Goal: Information Seeking & Learning: Learn about a topic

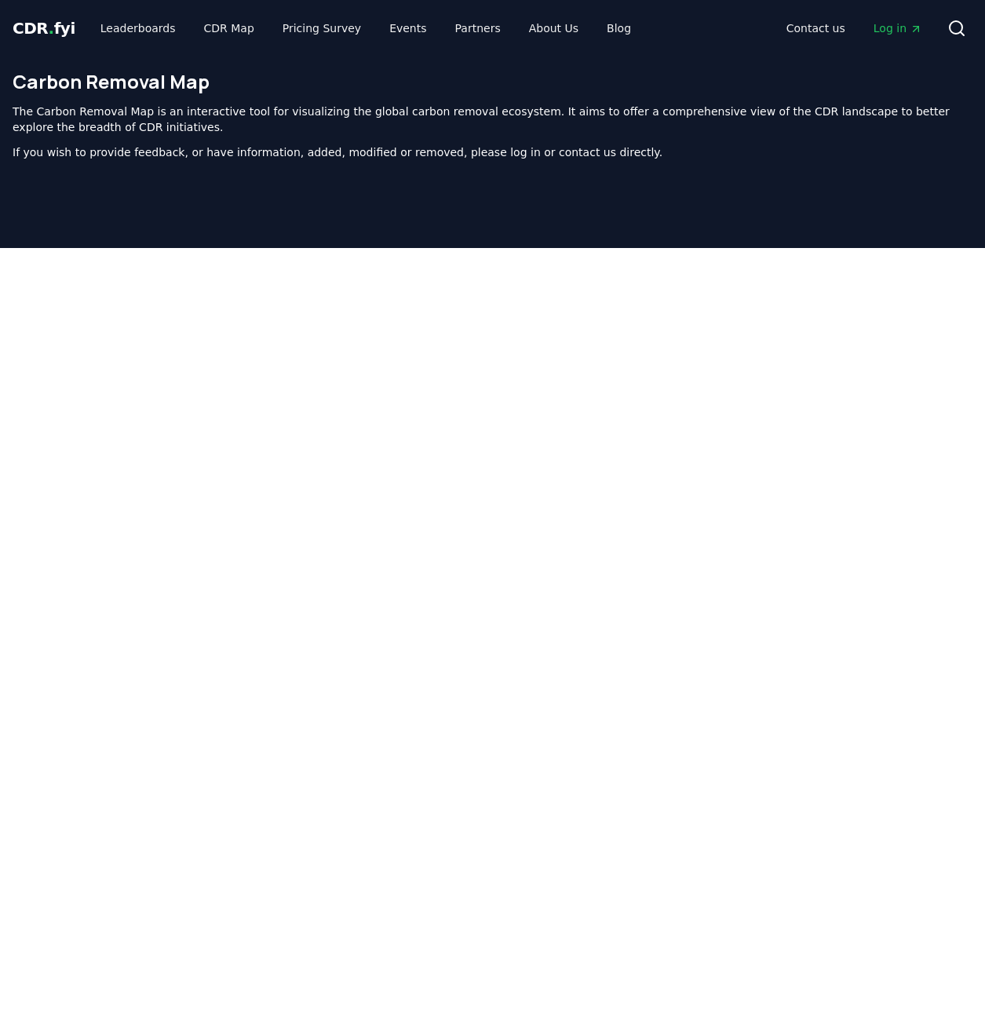
scroll to position [499, 0]
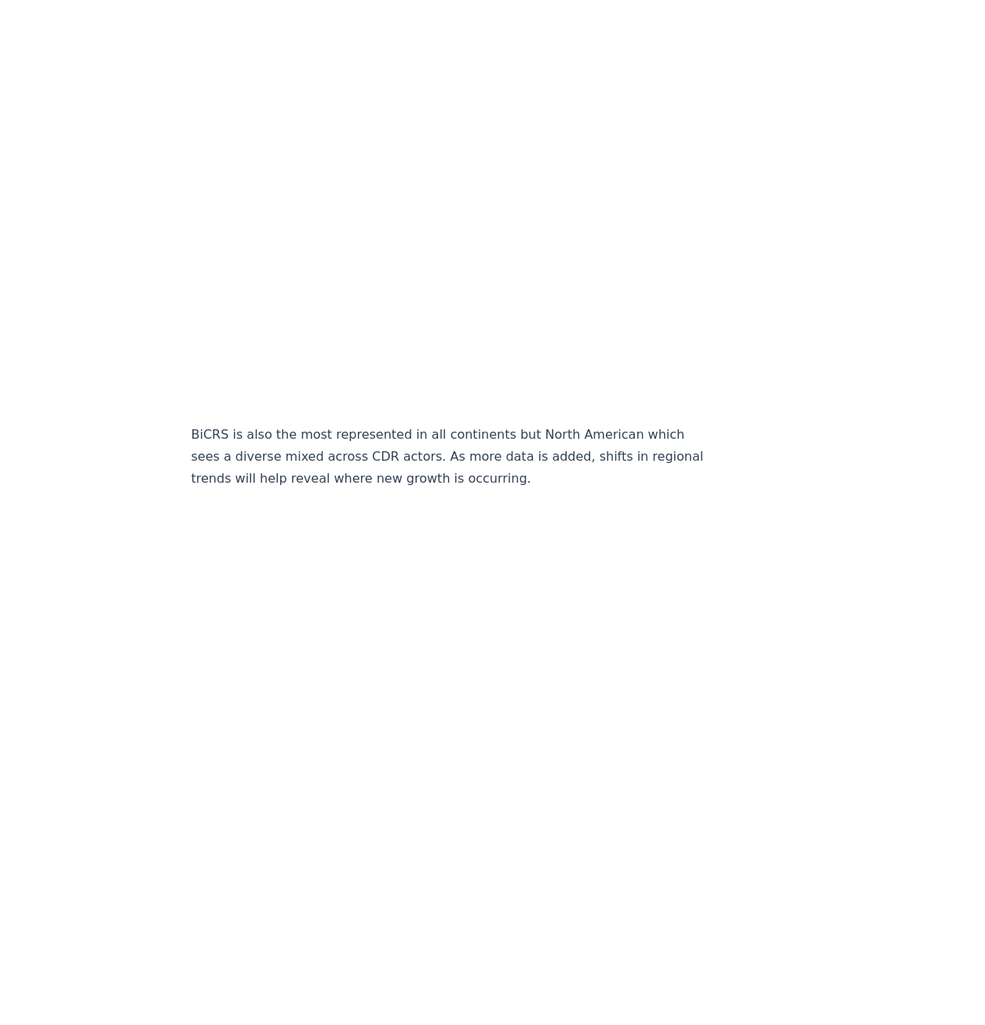
scroll to position [4784, 0]
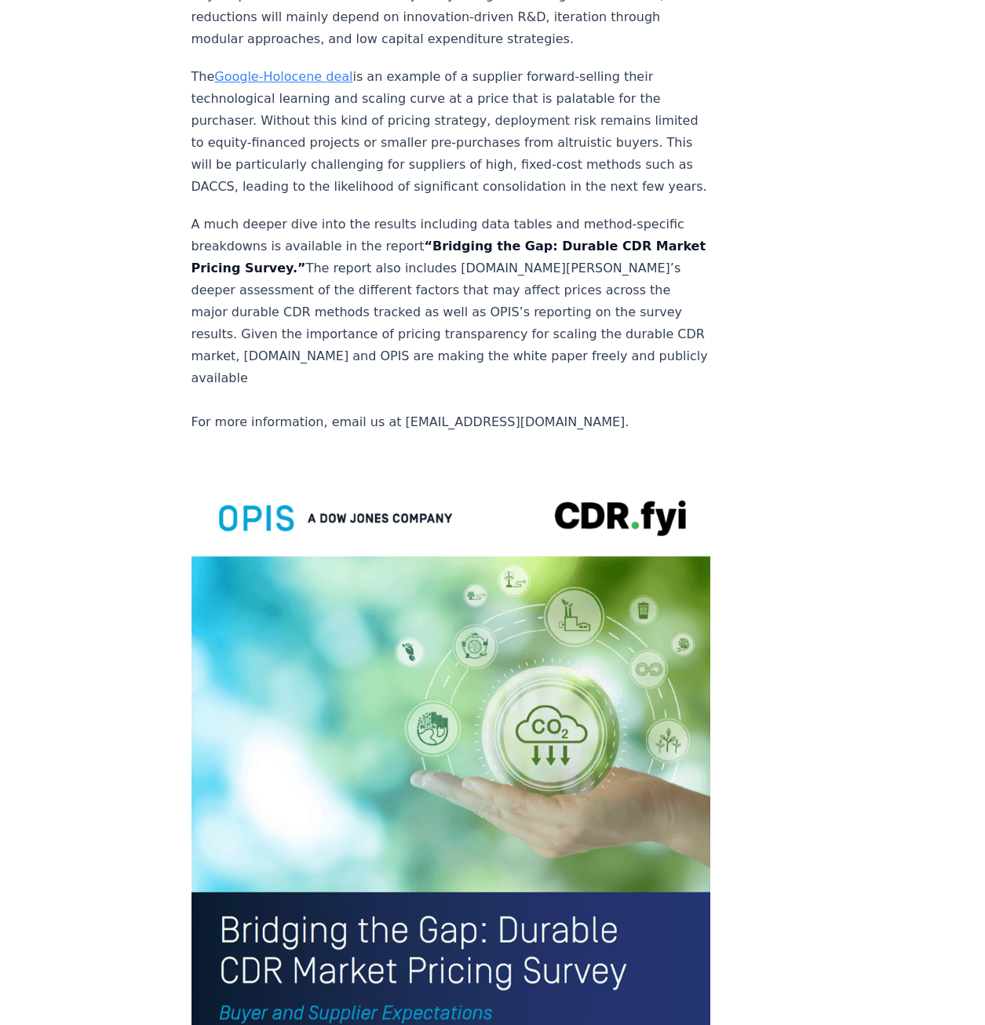
scroll to position [2822, 0]
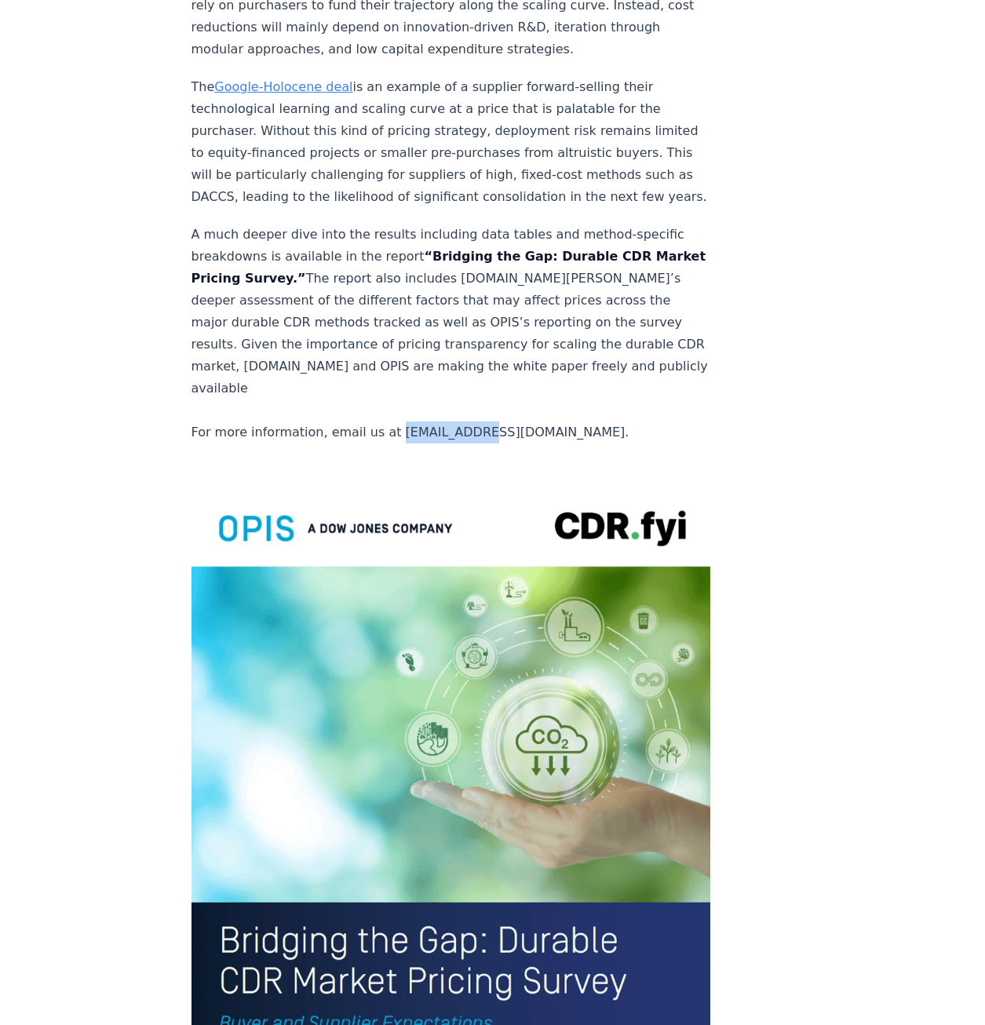
drag, startPoint x: 384, startPoint y: 364, endPoint x: 458, endPoint y: 363, distance: 73.8
click at [458, 363] on p "A much deeper dive into the results including data tables and method-specific b…" at bounding box center [452, 334] width 520 height 220
drag, startPoint x: 458, startPoint y: 363, endPoint x: 446, endPoint y: 376, distance: 17.8
drag, startPoint x: 460, startPoint y: 360, endPoint x: 383, endPoint y: 366, distance: 77.2
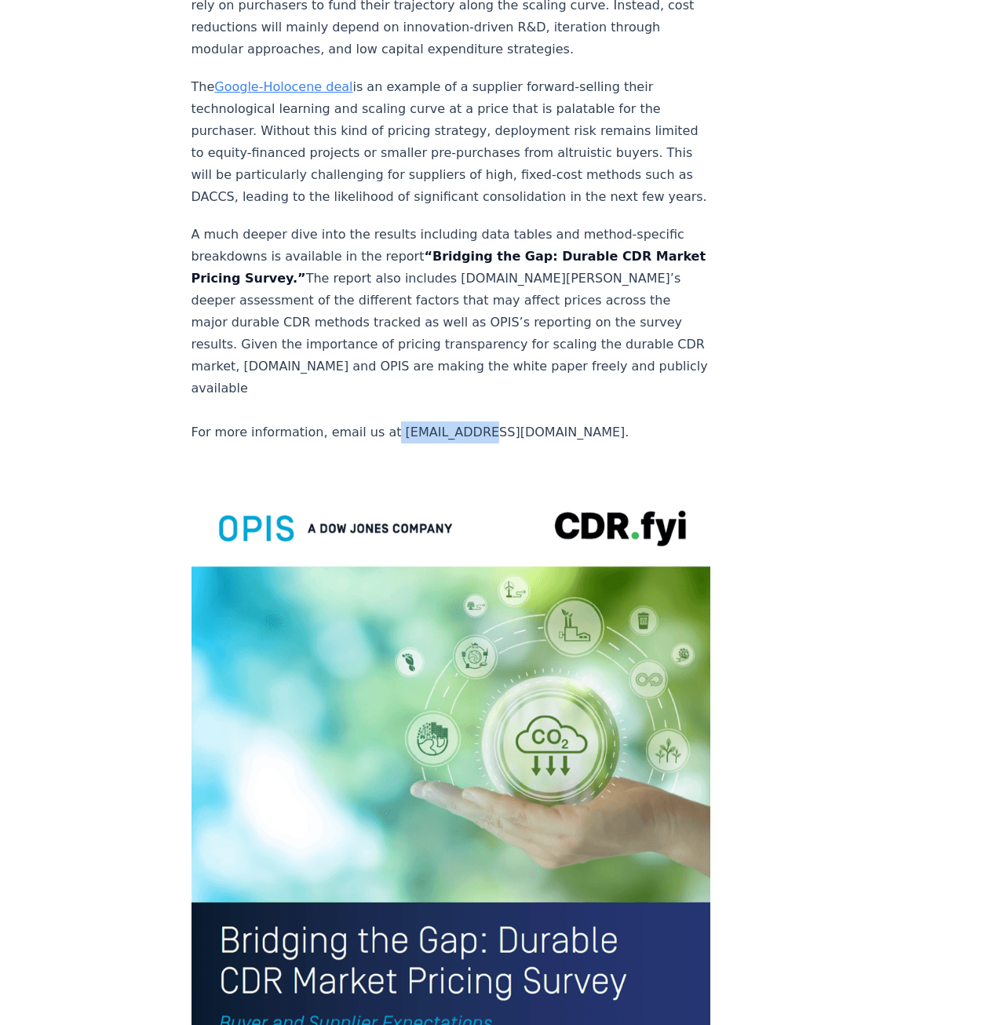
click at [383, 366] on p "A much deeper dive into the results including data tables and method-specific b…" at bounding box center [452, 334] width 520 height 220
drag, startPoint x: 383, startPoint y: 366, endPoint x: 393, endPoint y: 375, distance: 13.3
click at [386, 365] on p "A much deeper dive into the results including data tables and method-specific b…" at bounding box center [452, 334] width 520 height 220
